Goal: Task Accomplishment & Management: Use online tool/utility

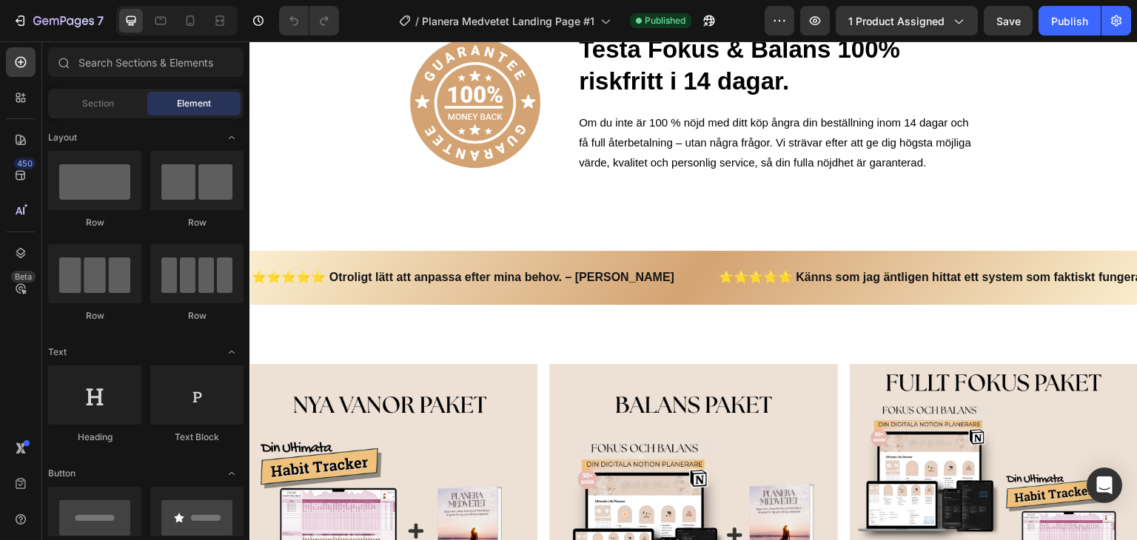
scroll to position [2794, 0]
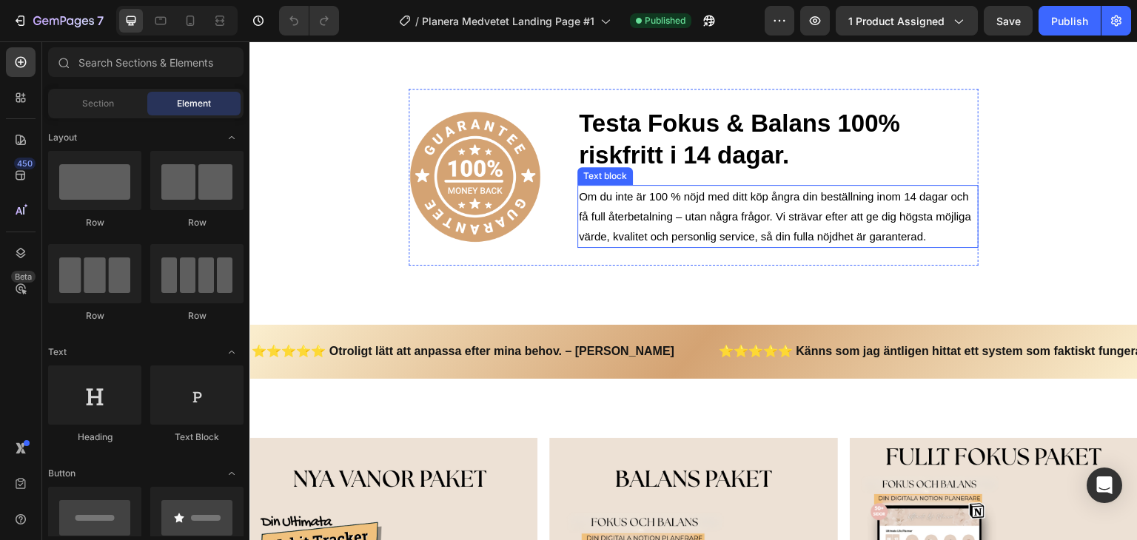
click at [647, 214] on p "Om du inte är 100 % nöjd med ditt köp ångra din beställning inom 14 dagar och f…" at bounding box center [778, 217] width 398 height 60
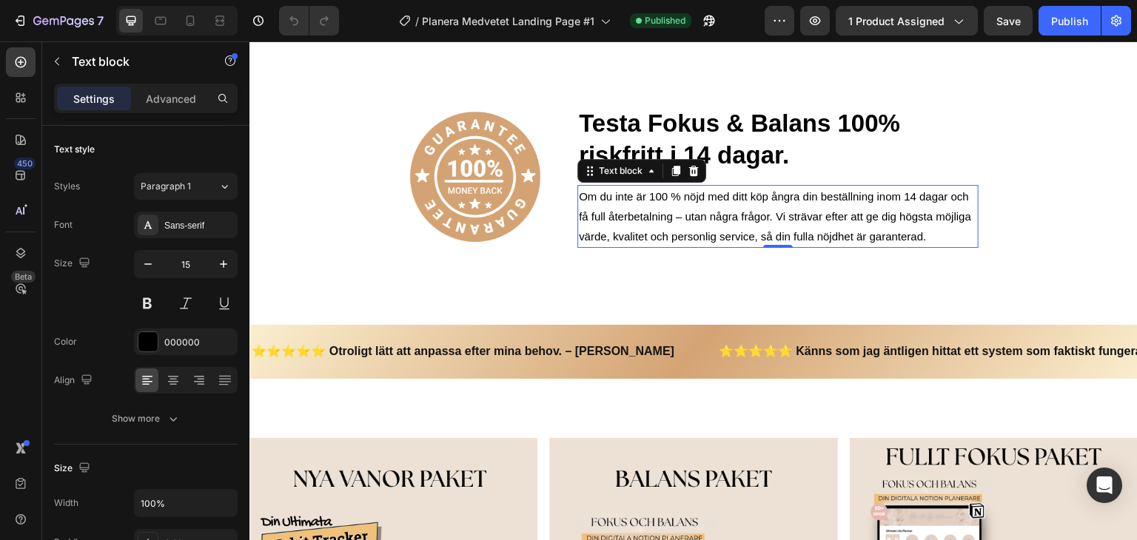
click at [731, 223] on p "Om du inte är 100 % nöjd med ditt köp ångra din beställning inom 14 dagar och f…" at bounding box center [778, 217] width 398 height 60
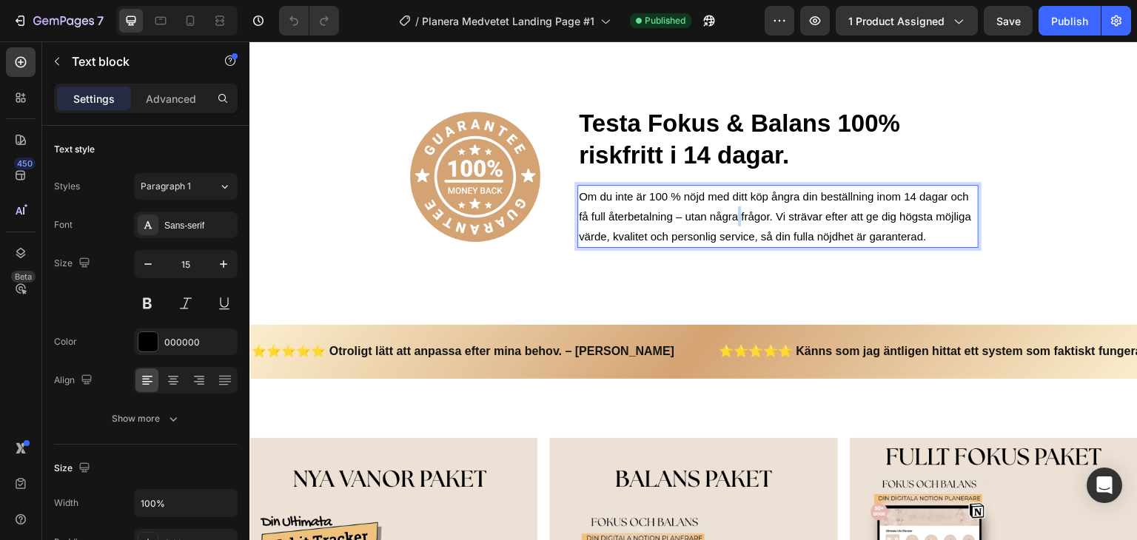
click at [731, 223] on p "Om du inte är 100 % nöjd med ditt köp ångra din beställning inom 14 dagar och f…" at bounding box center [778, 217] width 398 height 60
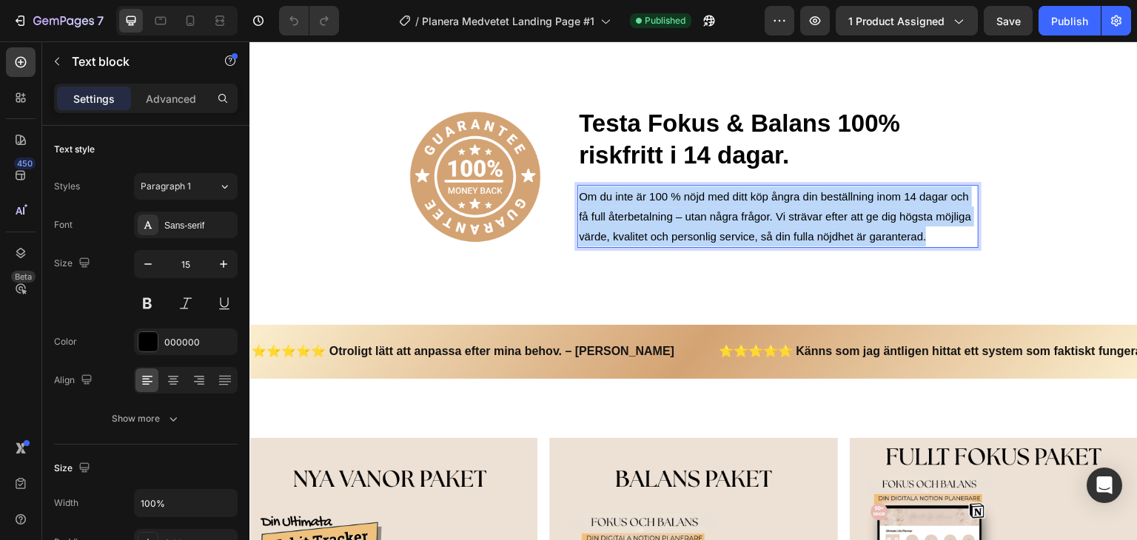
click at [731, 223] on p "Om du inte är 100 % nöjd med ditt köp ångra din beställning inom 14 dagar och f…" at bounding box center [778, 217] width 398 height 60
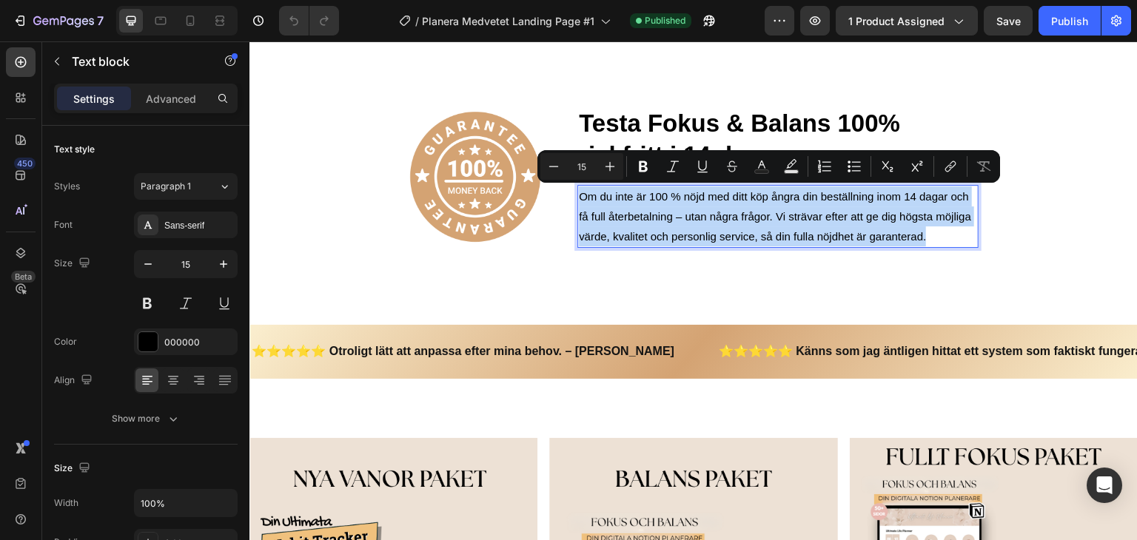
copy p "Om du inte är 100 % nöjd med ditt köp ångra din beställning inom 14 dagar och f…"
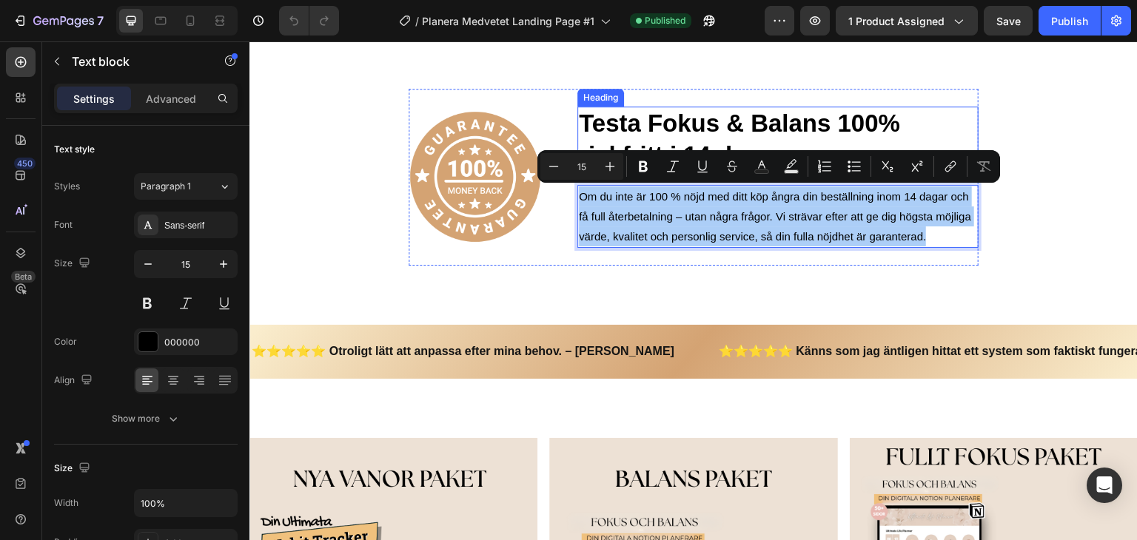
click at [823, 111] on h2 "Testa Fokus & Balans 100% riskfritt i 14 dagar." at bounding box center [778, 140] width 401 height 67
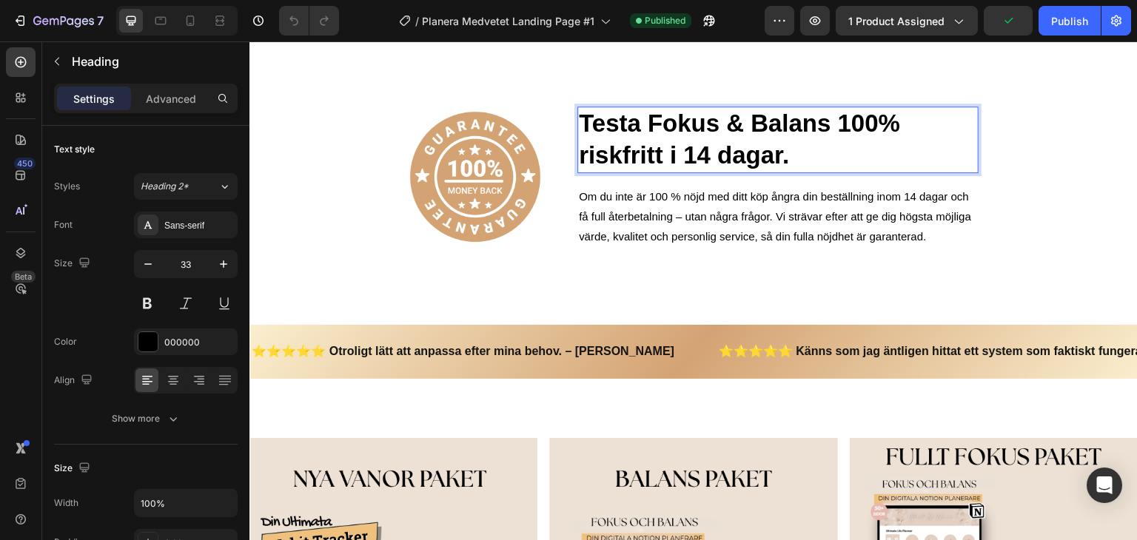
click at [693, 150] on h2 "Testa Fokus & Balans 100% riskfritt i 14 dagar." at bounding box center [778, 140] width 401 height 67
click at [629, 130] on p "Testa Fokus & Balans 100% riskfritt i 14 dagar." at bounding box center [778, 140] width 398 height 64
click at [638, 134] on p "Testa Fokus & Balans 100% riskfritt i 14 dagar." at bounding box center [778, 140] width 398 height 64
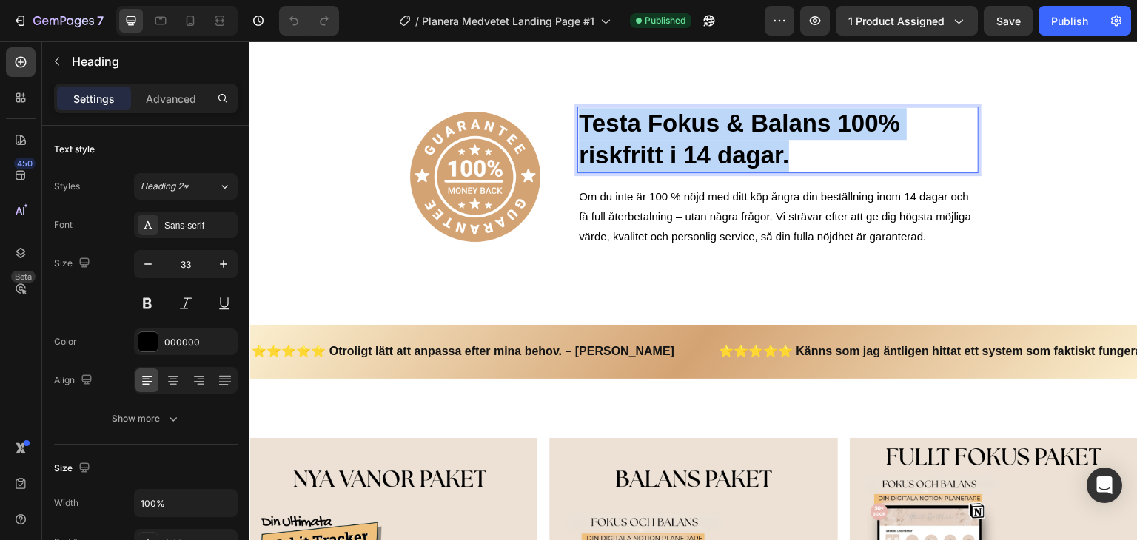
click at [638, 134] on p "Testa Fokus & Balans 100% riskfritt i 14 dagar." at bounding box center [778, 140] width 398 height 64
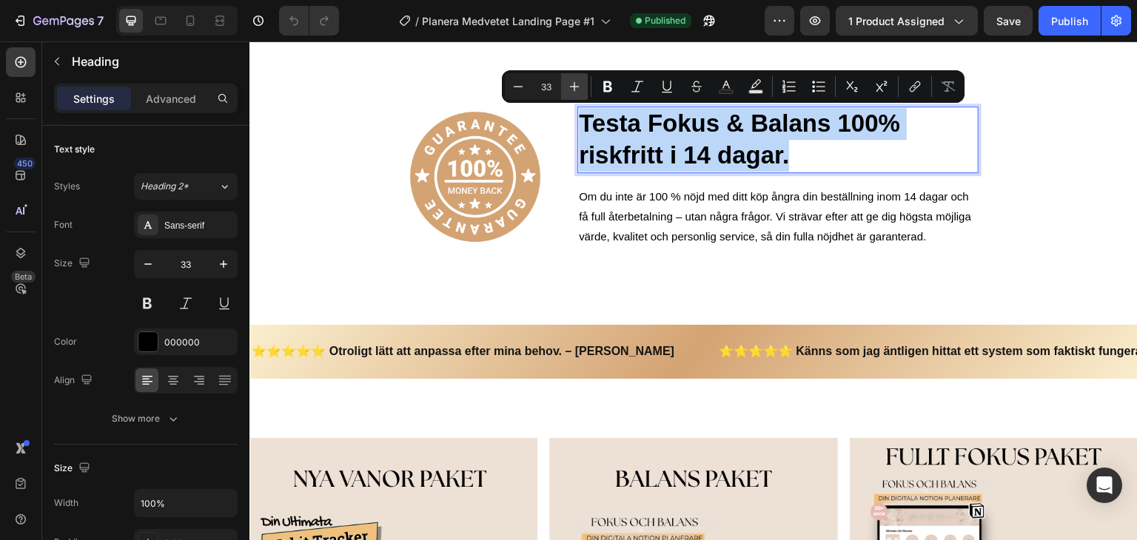
copy p "Testa Fokus & Balans 100% riskfritt i 14 dagar."
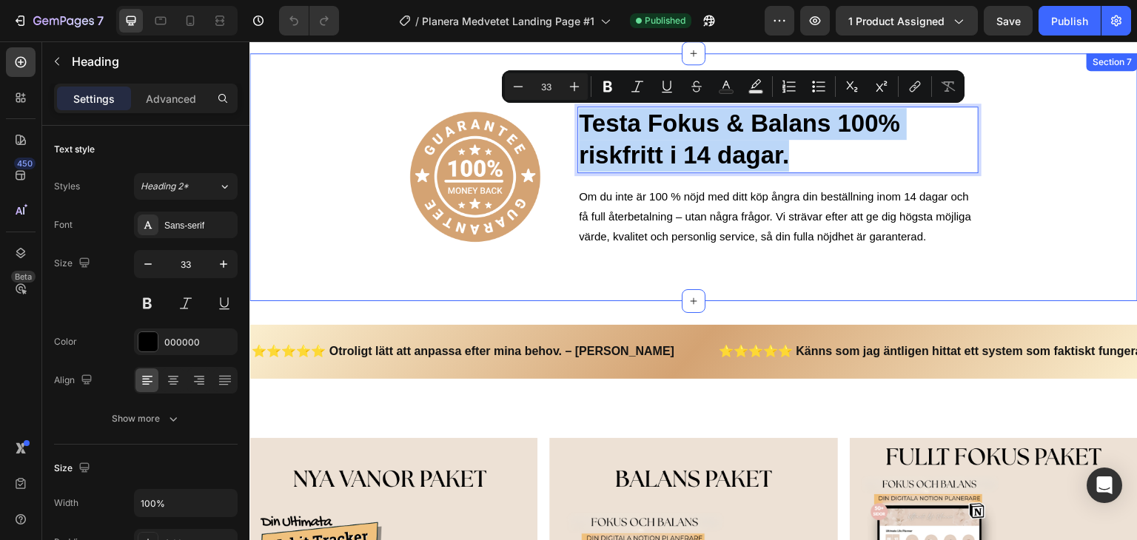
click at [677, 200] on p "Om du inte är 100 % nöjd med ditt köp ångra din beställning inom 14 dagar och f…" at bounding box center [778, 217] width 398 height 60
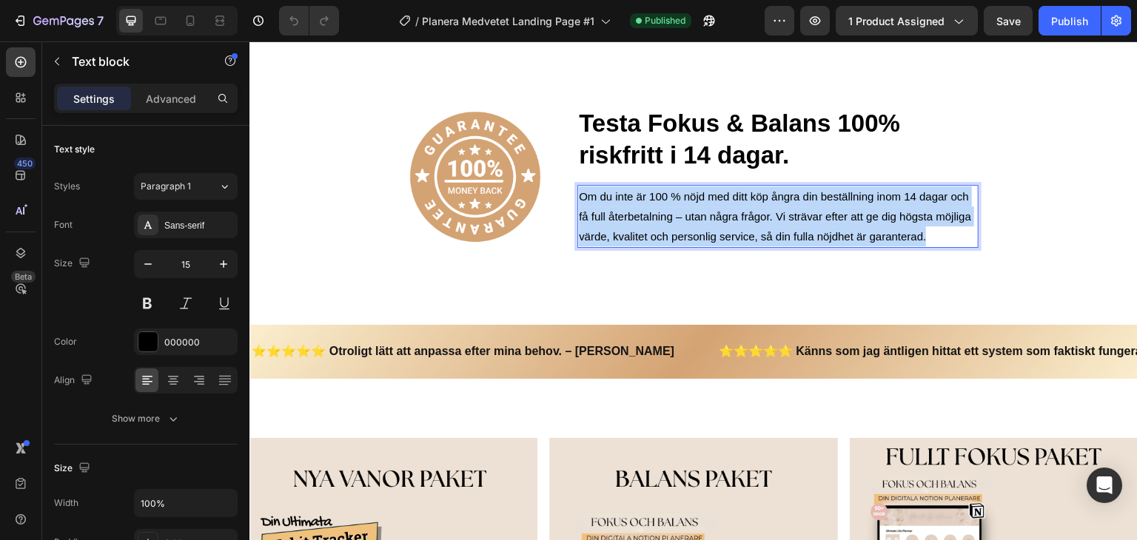
click at [677, 200] on p "Om du inte är 100 % nöjd med ditt köp ångra din beställning inom 14 dagar och f…" at bounding box center [778, 217] width 398 height 60
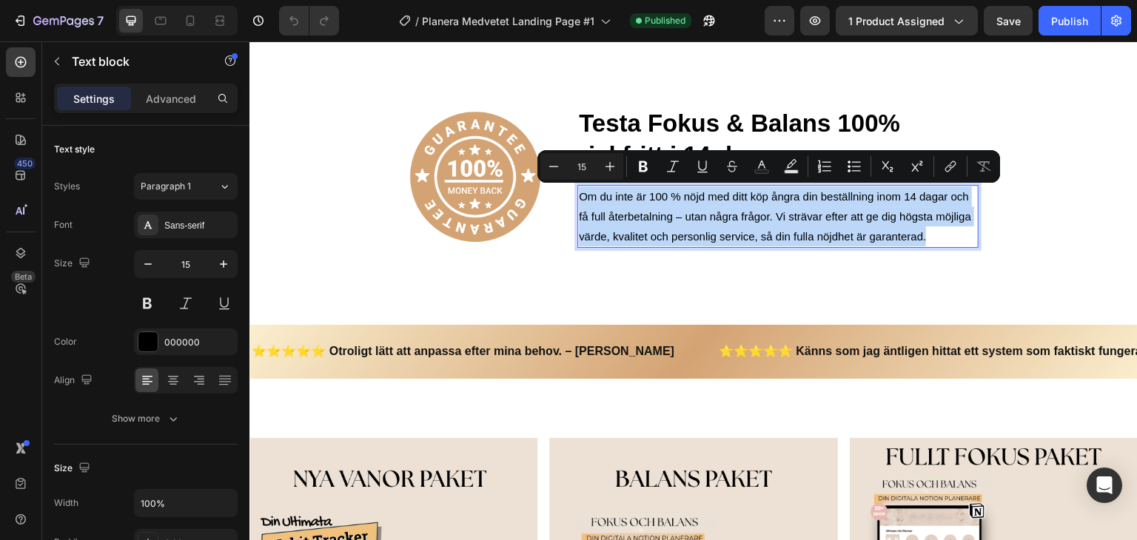
click at [697, 218] on p "Om du inte är 100 % nöjd med ditt köp ångra din beställning inom 14 dagar och f…" at bounding box center [778, 217] width 398 height 60
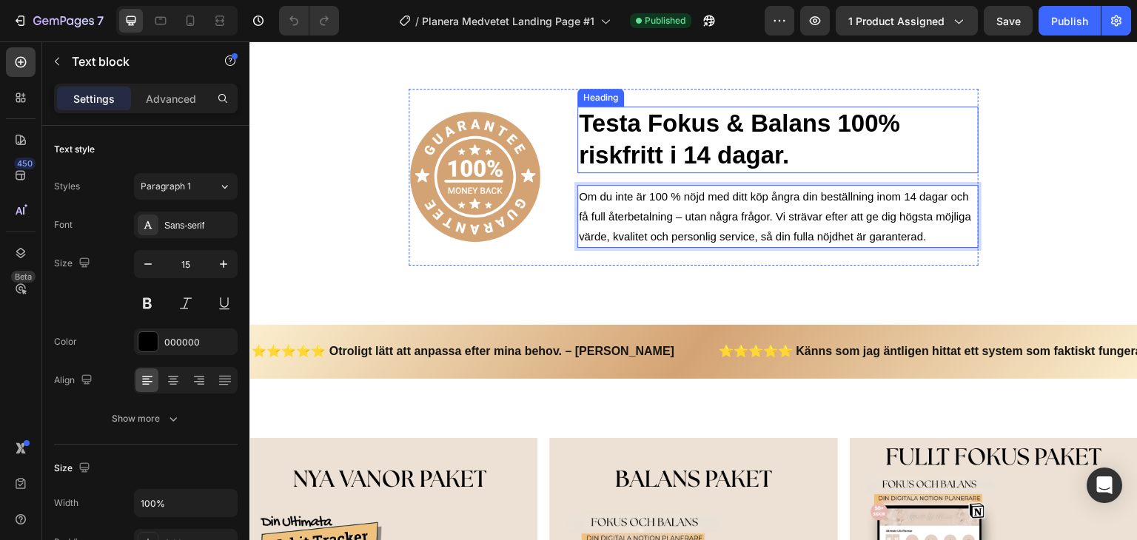
click at [642, 128] on p "Testa Fokus & Balans 100% riskfritt i 14 dagar." at bounding box center [778, 140] width 398 height 64
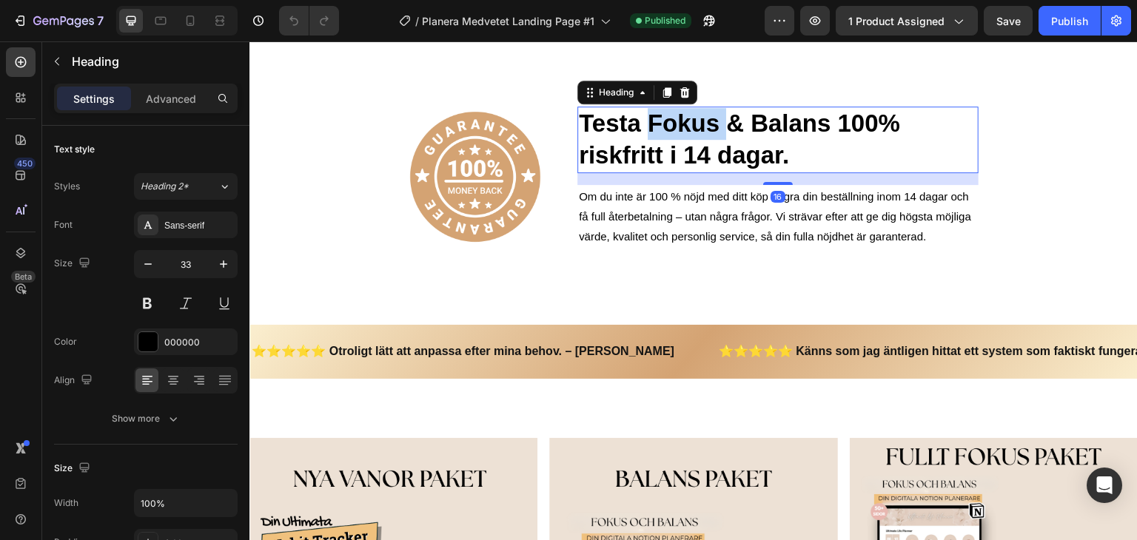
click at [672, 135] on p "Testa Fokus & Balans 100% riskfritt i 14 dagar." at bounding box center [778, 140] width 398 height 64
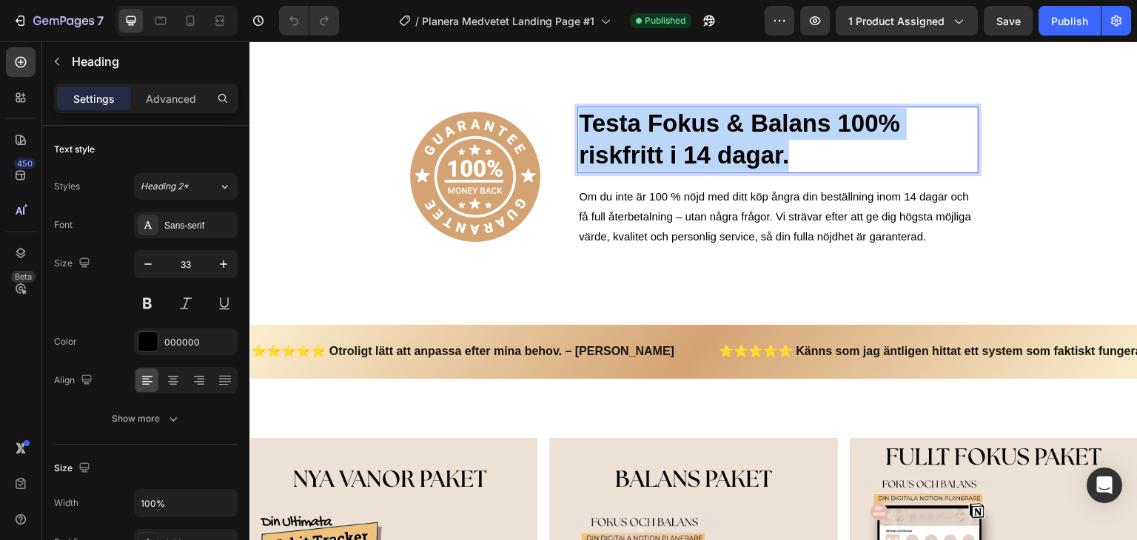
click at [672, 135] on p "Testa Fokus & Balans 100% riskfritt i 14 dagar." at bounding box center [778, 140] width 398 height 64
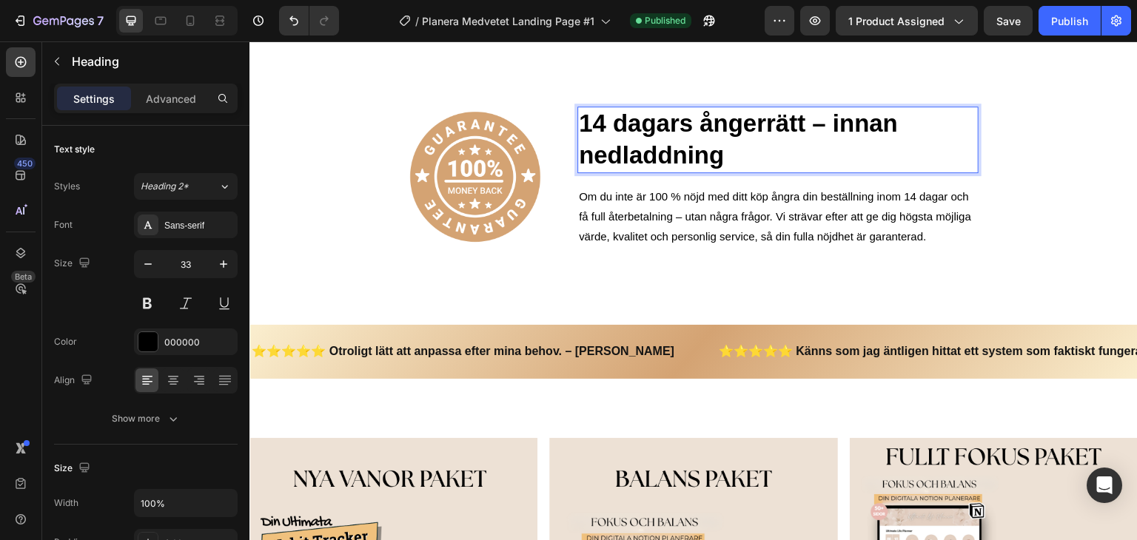
click at [632, 199] on p "Om du inte är 100 % nöjd med ditt köp ångra din beställning inom 14 dagar och f…" at bounding box center [778, 217] width 398 height 60
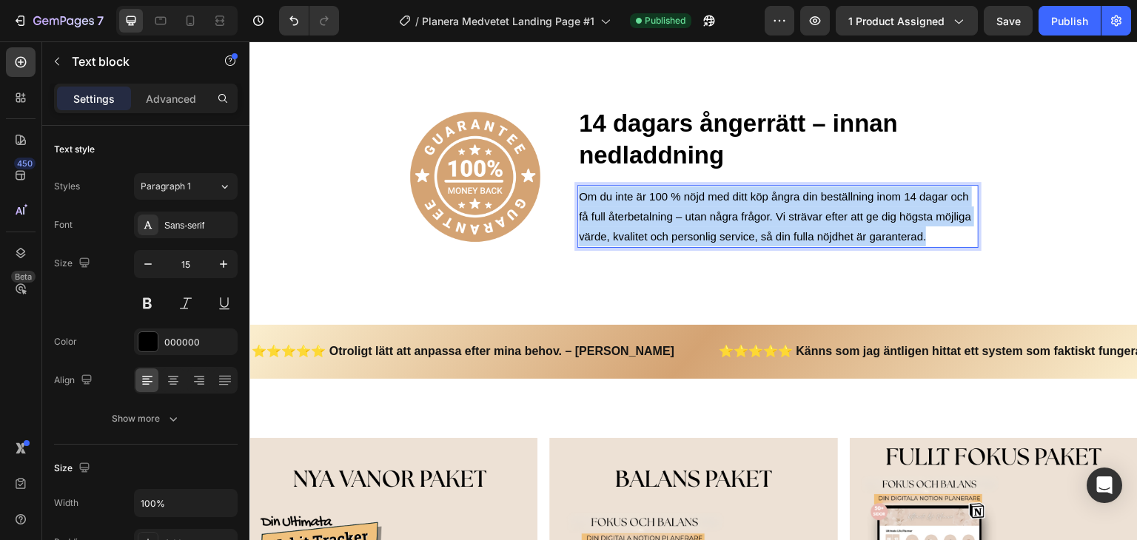
click at [632, 199] on p "Om du inte är 100 % nöjd med ditt köp ångra din beställning inom 14 dagar och f…" at bounding box center [778, 217] width 398 height 60
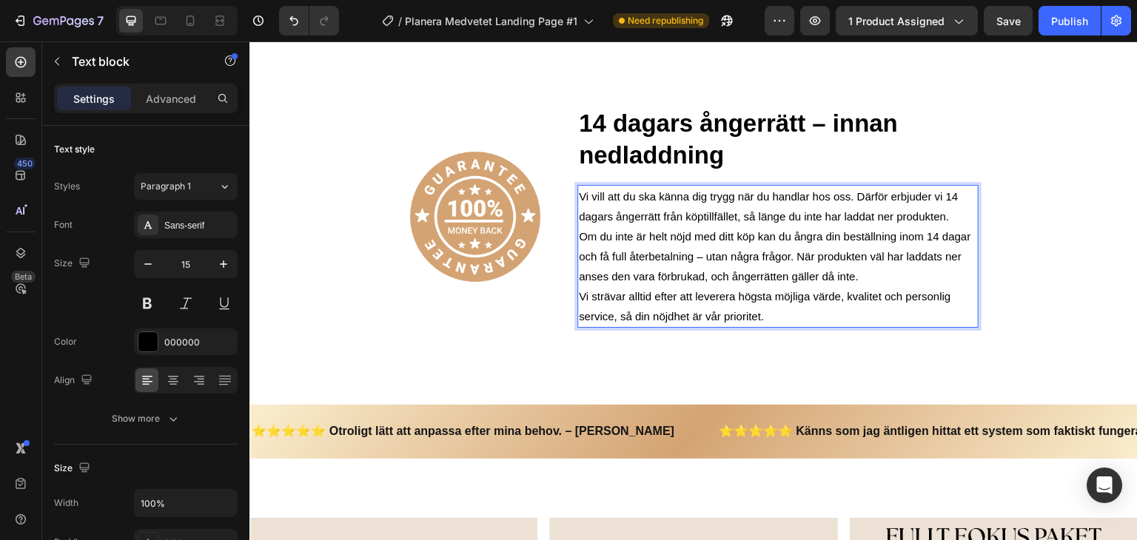
click at [775, 304] on p "Vi strävar alltid efter att leverera högsta möjliga värde, kvalitet och personl…" at bounding box center [778, 307] width 398 height 40
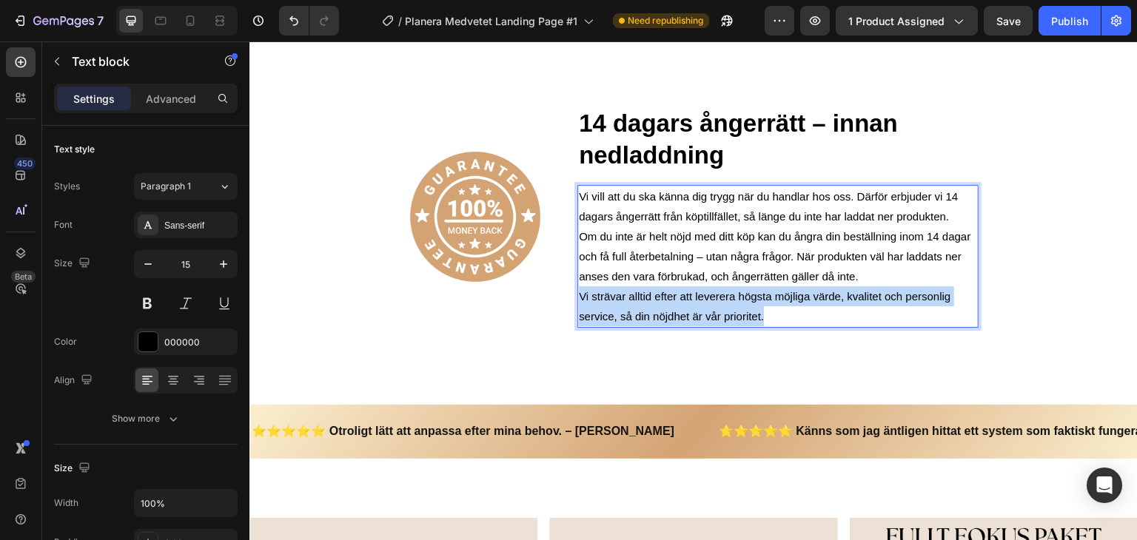
click at [775, 304] on p "Vi strävar alltid efter att leverera högsta möjliga värde, kvalitet och personl…" at bounding box center [778, 307] width 398 height 40
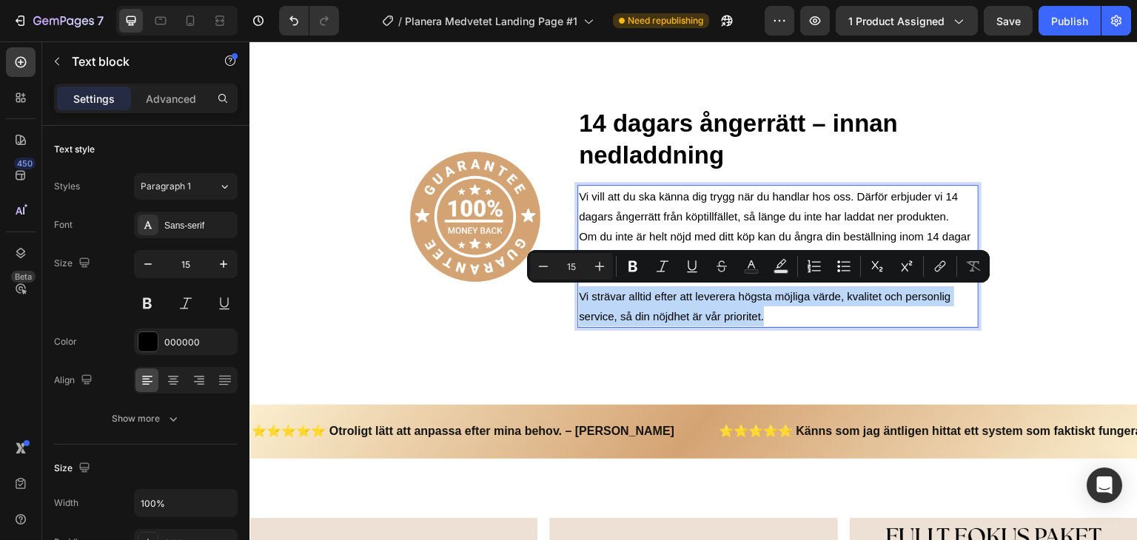
click at [783, 312] on p "Vi strävar alltid efter att leverera högsta möjliga värde, kvalitet och personl…" at bounding box center [778, 307] width 398 height 40
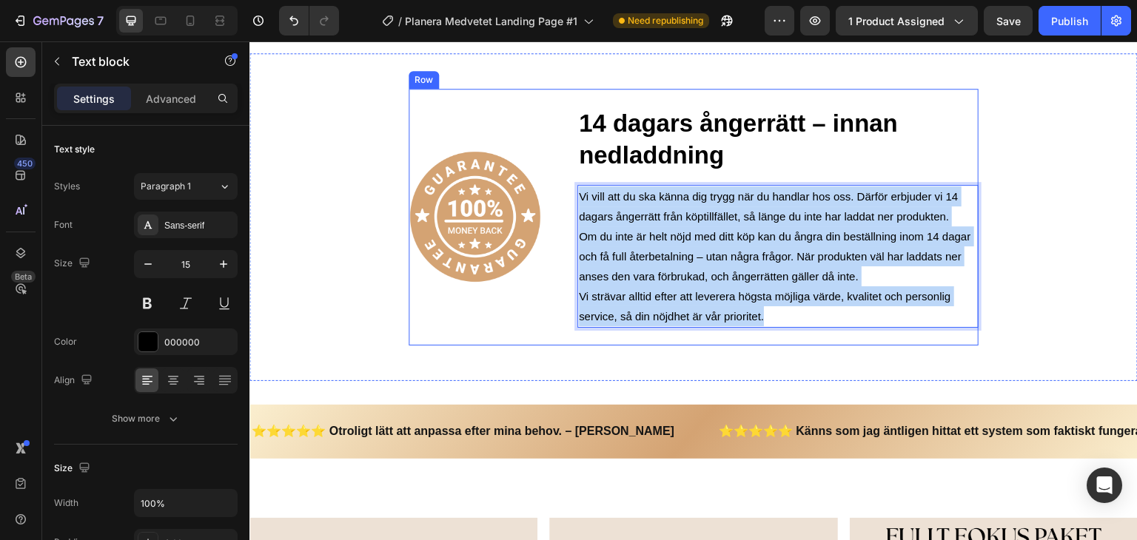
drag, startPoint x: 763, startPoint y: 321, endPoint x: 563, endPoint y: 196, distance: 236.1
click at [562, 195] on div "Image 14 dagars ångerrätt – innan nedladdning Heading Vi vill att du ska känna …" at bounding box center [694, 217] width 570 height 257
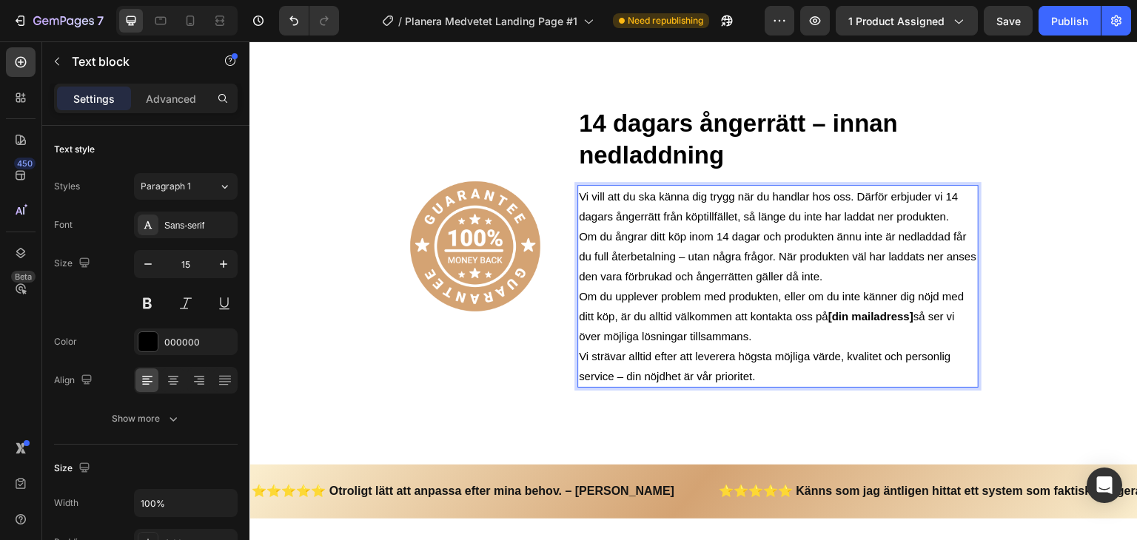
click at [791, 331] on p "Om du upplever problem med produkten, eller om du inte känner dig nöjd med ditt…" at bounding box center [778, 317] width 398 height 60
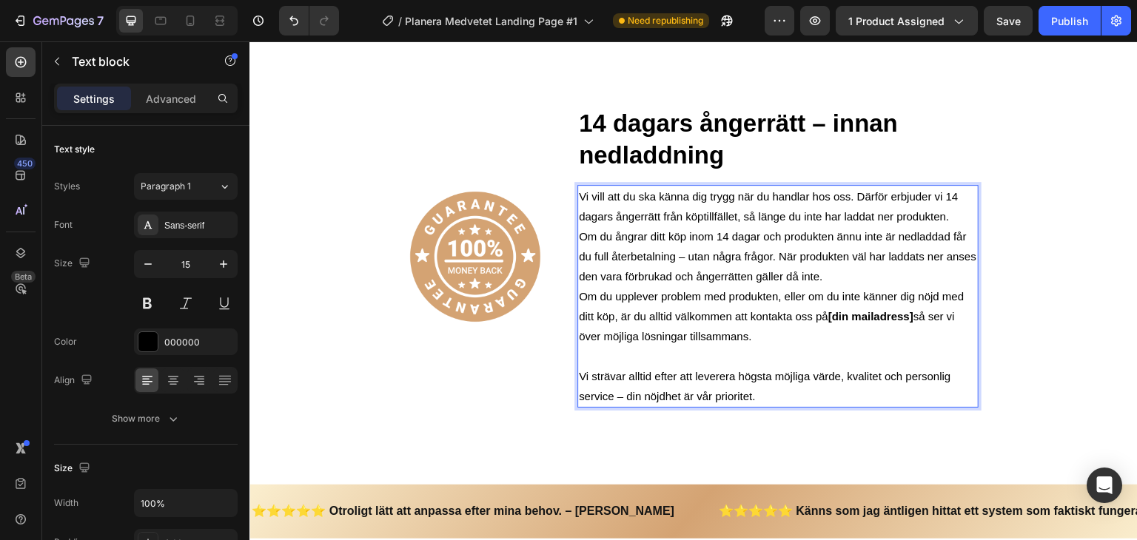
click at [837, 274] on p "Om du ångrar ditt köp inom 14 dagar och produkten ännu inte är nedladdad får du…" at bounding box center [778, 257] width 398 height 60
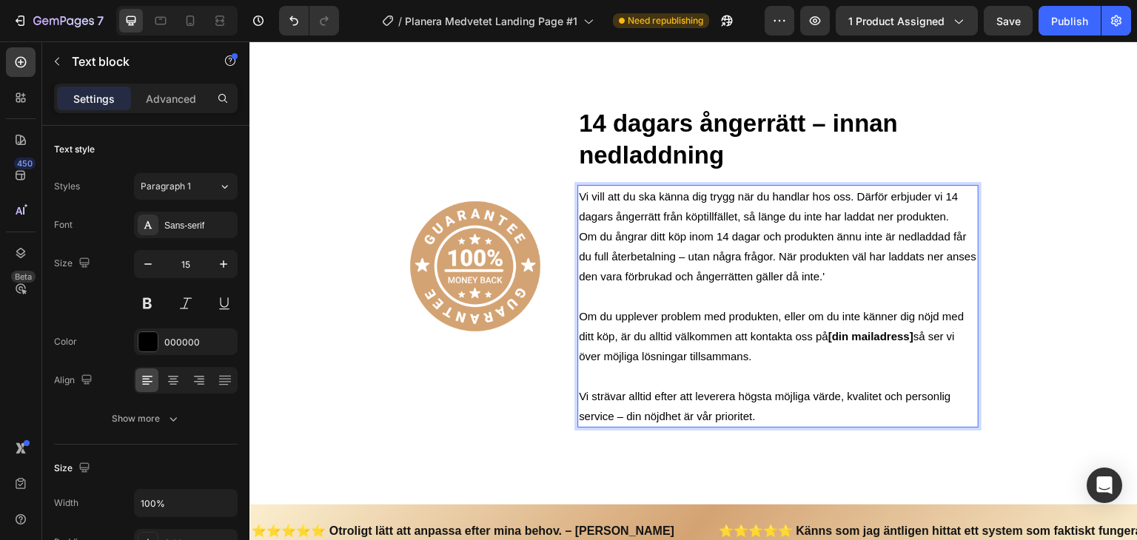
click at [944, 223] on p "Vi vill att du ska känna dig trygg när du handlar hos oss. Därför erbjuder vi 1…" at bounding box center [778, 207] width 398 height 40
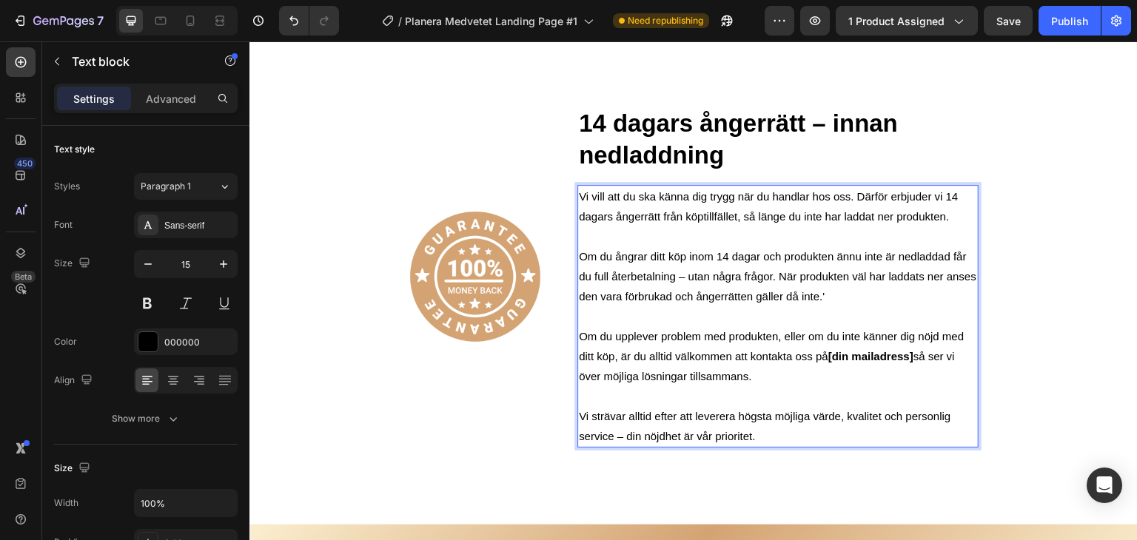
click at [829, 361] on strong "[din mailadress]" at bounding box center [871, 356] width 85 height 13
click at [829, 358] on strong "[din mailadress]" at bounding box center [871, 356] width 85 height 13
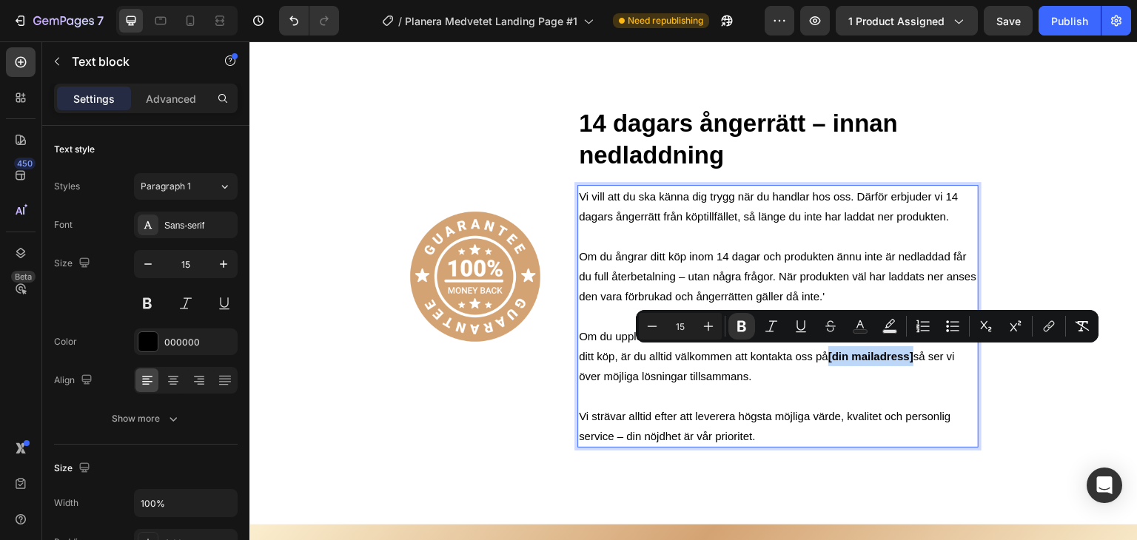
drag, startPoint x: 827, startPoint y: 358, endPoint x: 906, endPoint y: 361, distance: 78.5
click at [906, 361] on strong "[din mailadress]" at bounding box center [871, 356] width 85 height 13
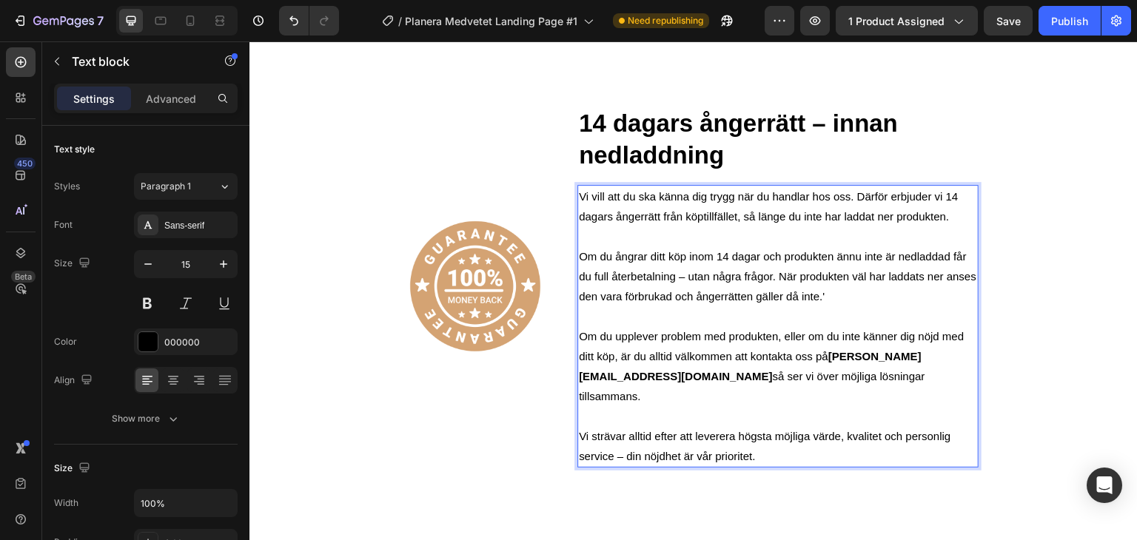
click at [866, 377] on p "Om du upplever problem med produkten, eller om du inte känner dig nöjd med ditt…" at bounding box center [778, 367] width 398 height 80
click at [824, 298] on p "Om du ångrar ditt köp inom 14 dagar och produkten ännu inte är nedladdad får du…" at bounding box center [778, 277] width 398 height 60
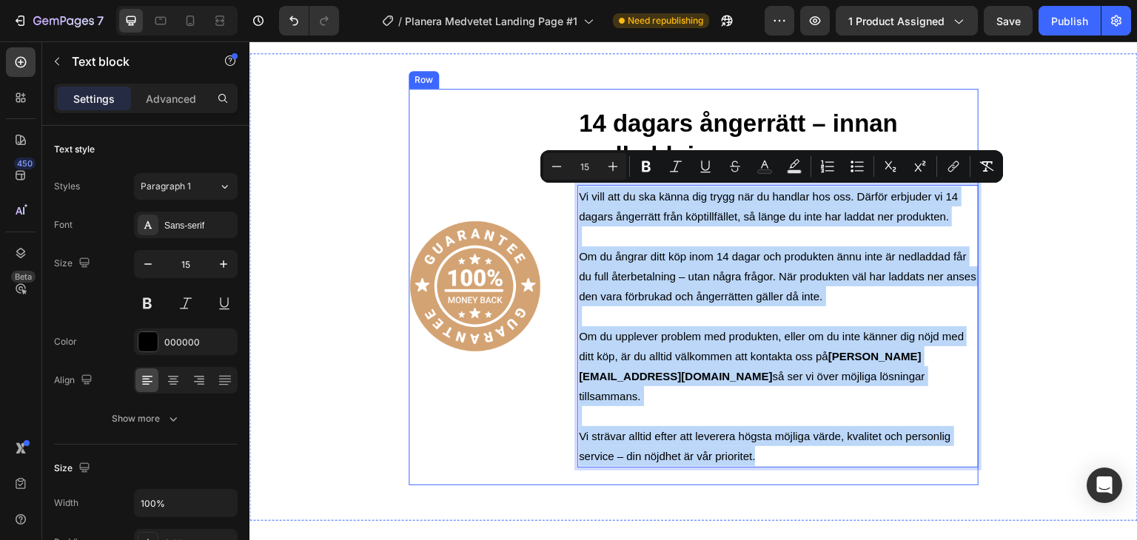
drag, startPoint x: 765, startPoint y: 432, endPoint x: 567, endPoint y: 193, distance: 310.3
click at [567, 193] on div "Image 14 dagars ångerrätt – innan nedladdning Heading Vi vill att du ska känna …" at bounding box center [694, 287] width 570 height 397
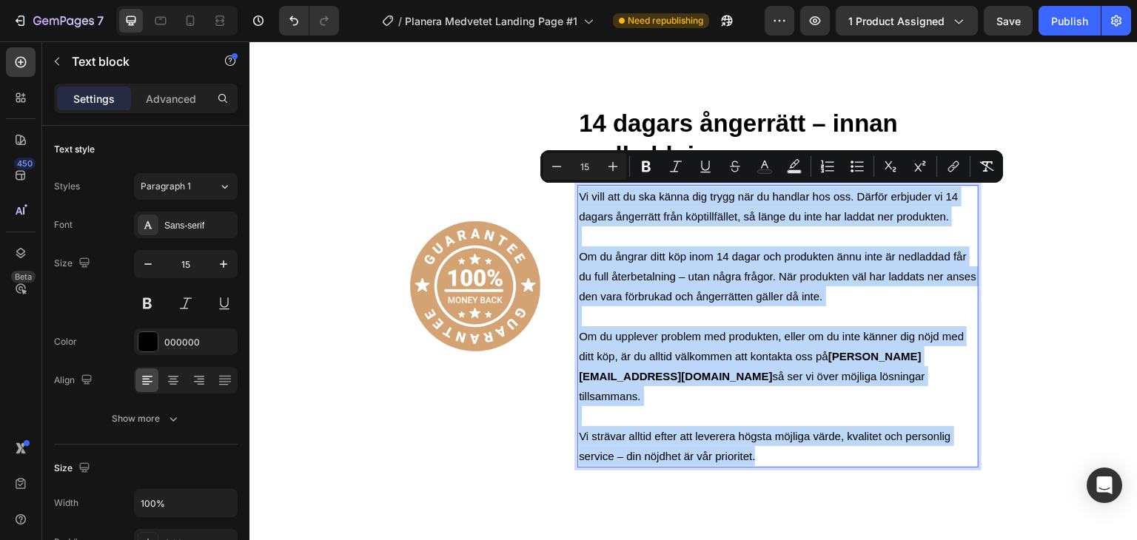
copy div "Vi vill att du ska känna dig trygg när du handlar hos oss. Därför erbjuder vi 1…"
click at [759, 333] on p "Om du upplever problem med produkten, eller om du inte känner dig nöjd med ditt…" at bounding box center [778, 367] width 398 height 80
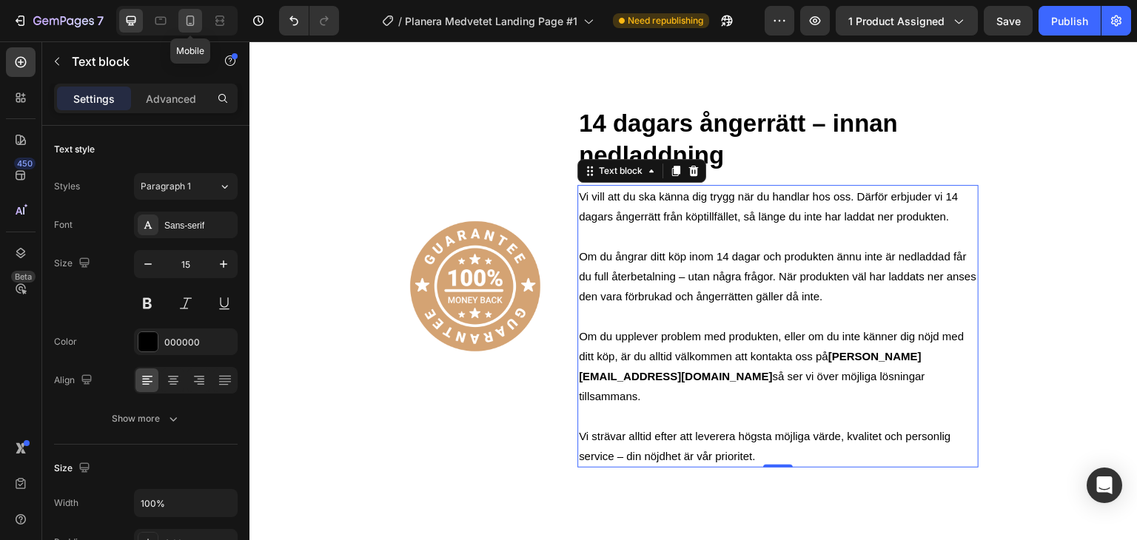
click at [190, 21] on icon at bounding box center [190, 20] width 15 height 15
type input "14"
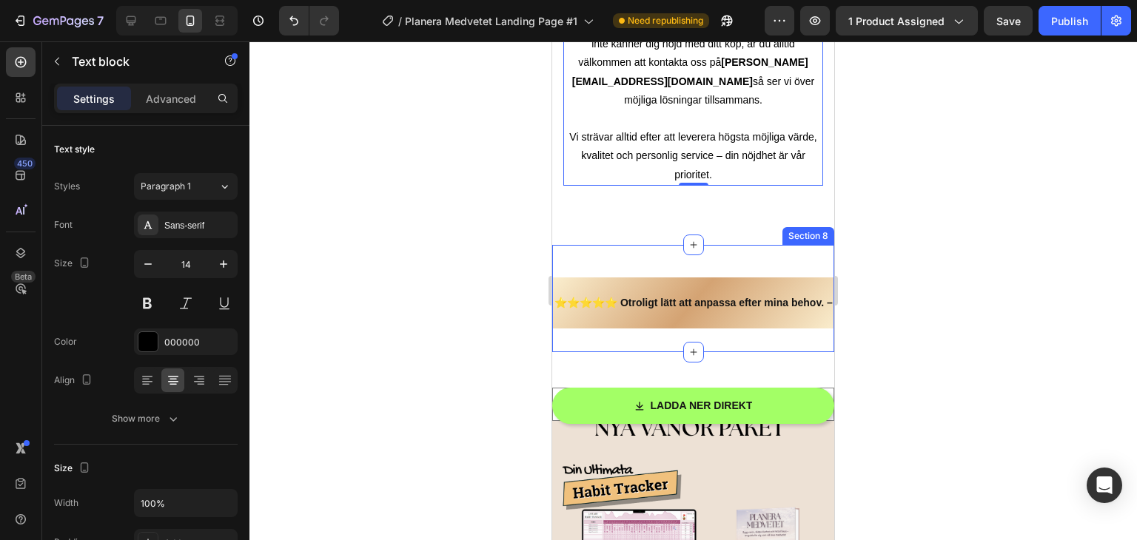
scroll to position [2994, 0]
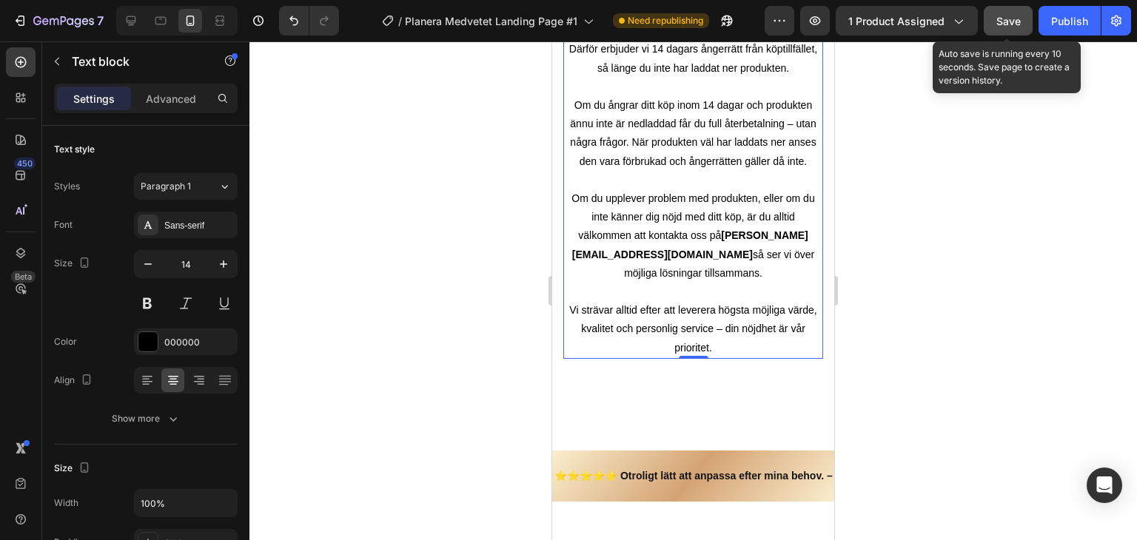
click at [1016, 21] on span "Save" at bounding box center [1009, 21] width 24 height 13
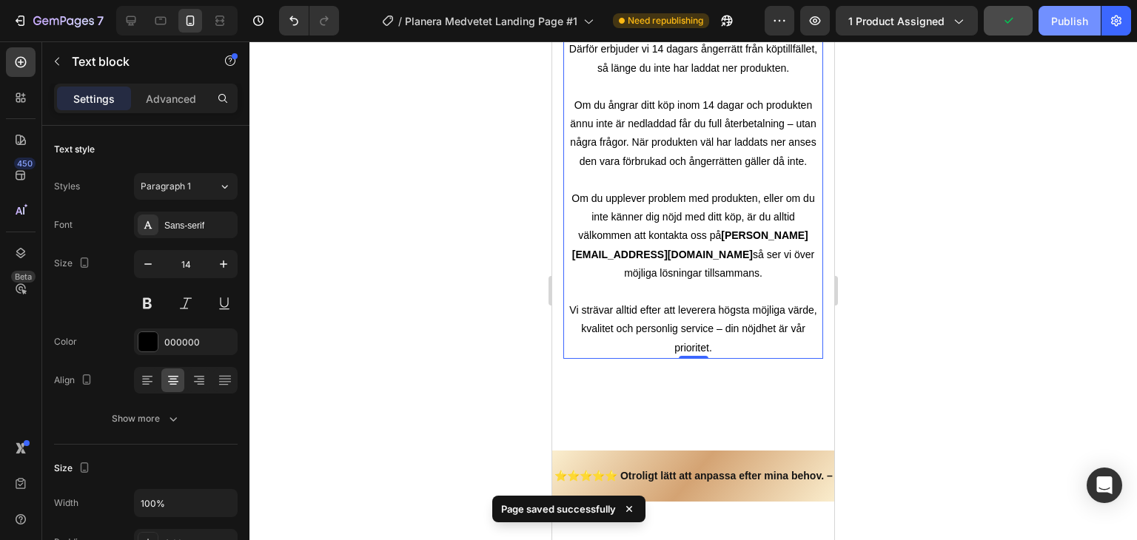
click at [1060, 23] on div "Publish" at bounding box center [1069, 21] width 37 height 16
